Goal: Entertainment & Leisure: Consume media (video, audio)

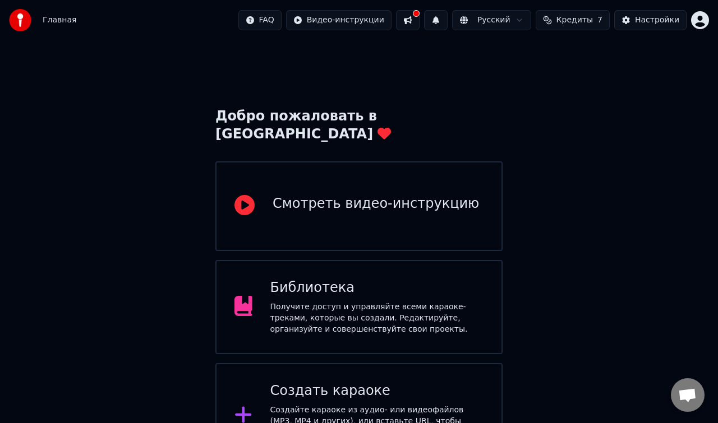
click at [340, 279] on div "Библиотека" at bounding box center [377, 288] width 214 height 18
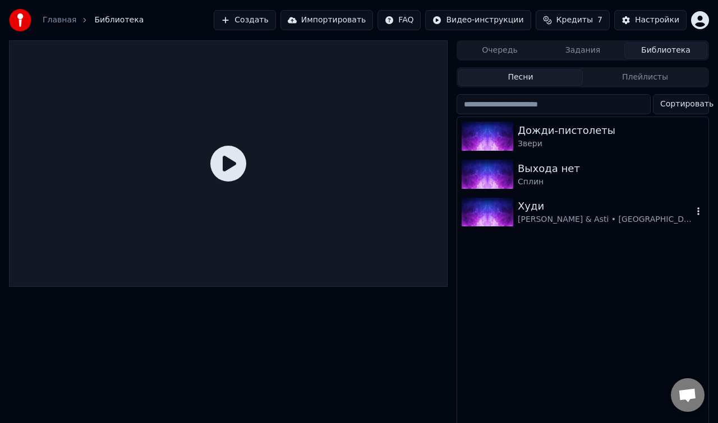
click at [516, 209] on div at bounding box center [490, 212] width 56 height 29
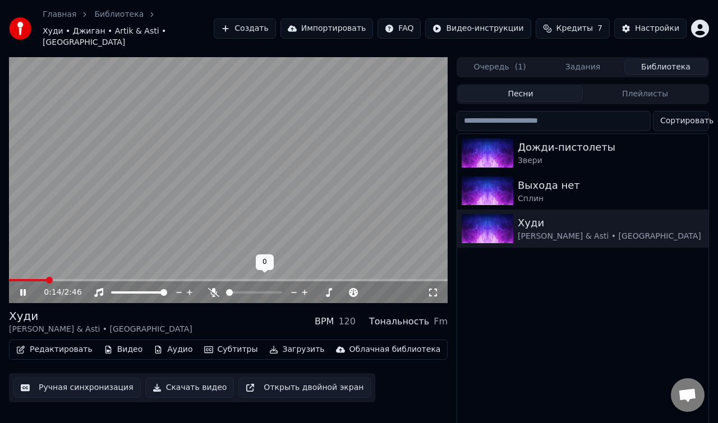
click at [226, 289] on span at bounding box center [229, 292] width 7 height 7
click at [436, 288] on icon at bounding box center [432, 292] width 11 height 9
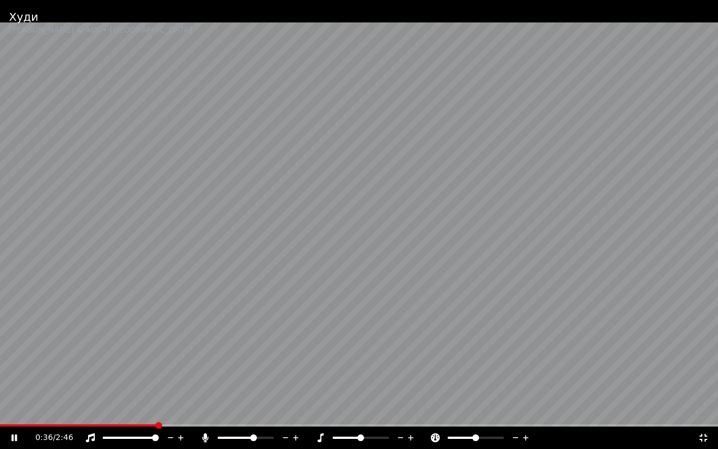
click at [255, 423] on span at bounding box center [246, 437] width 56 height 2
click at [274, 423] on span at bounding box center [270, 437] width 7 height 7
click at [218, 423] on span at bounding box center [221, 437] width 7 height 7
click at [266, 423] on span at bounding box center [263, 437] width 7 height 7
click at [15, 423] on icon at bounding box center [14, 437] width 6 height 7
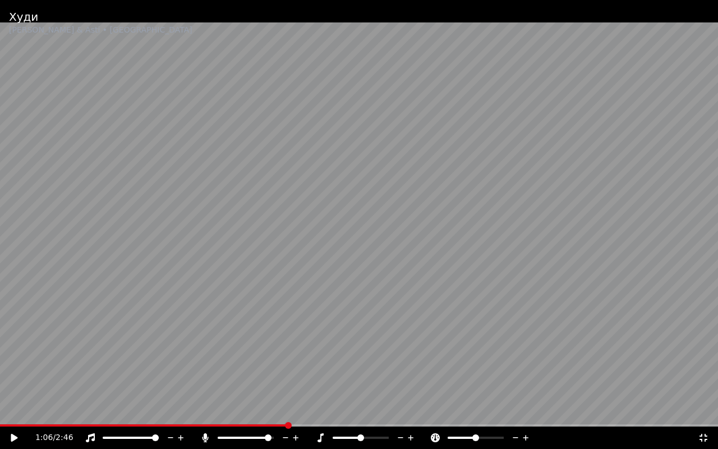
click at [16, 423] on icon at bounding box center [22, 437] width 26 height 9
click at [274, 423] on span at bounding box center [246, 437] width 56 height 2
click at [333, 423] on span at bounding box center [336, 437] width 7 height 7
click at [362, 423] on span at bounding box center [360, 437] width 7 height 7
click at [103, 423] on span at bounding box center [106, 437] width 7 height 7
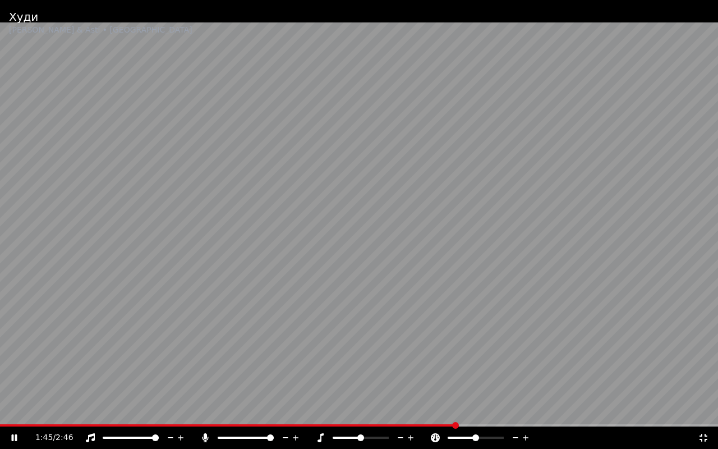
click at [159, 423] on span at bounding box center [155, 437] width 7 height 7
click at [703, 423] on icon at bounding box center [703, 437] width 11 height 9
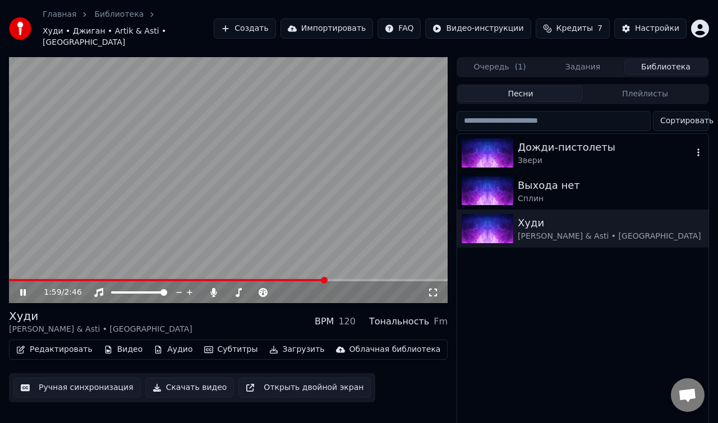
click at [585, 155] on div "Звери" at bounding box center [605, 160] width 175 height 11
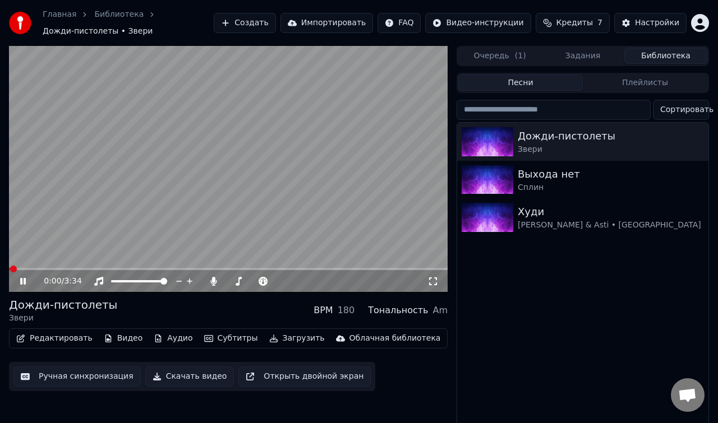
click at [432, 286] on div "0:00 / 3:34" at bounding box center [228, 281] width 430 height 11
click at [432, 286] on div "0:02 / 3:34" at bounding box center [228, 281] width 430 height 11
click at [433, 282] on icon at bounding box center [432, 281] width 11 height 9
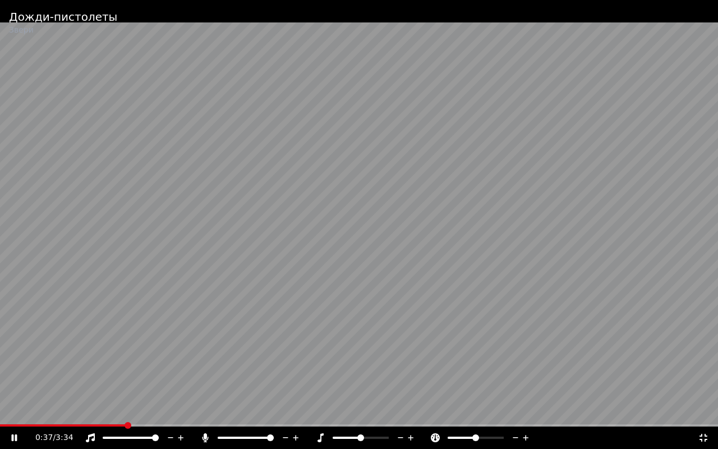
click at [17, 423] on icon at bounding box center [14, 437] width 6 height 7
click at [703, 423] on icon at bounding box center [703, 437] width 11 height 9
